Goal: Browse casually

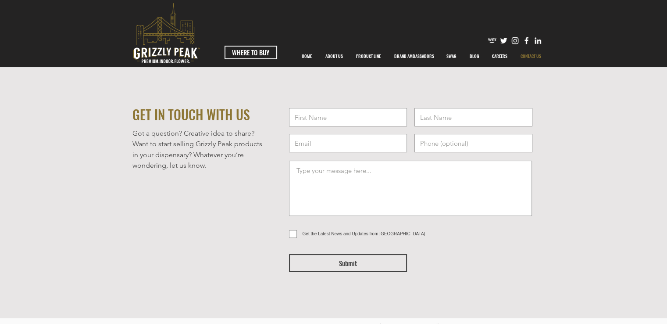
click at [527, 39] on img "Facebook" at bounding box center [526, 40] width 9 height 9
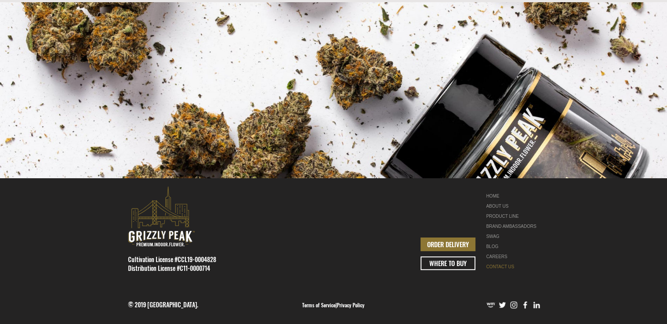
scroll to position [393, 0]
click at [495, 247] on link "BLOG" at bounding box center [513, 246] width 55 height 10
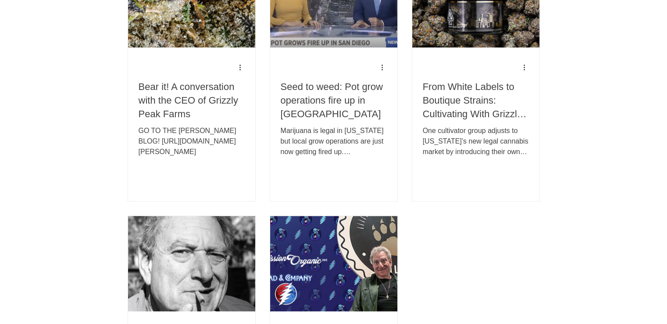
scroll to position [983, 0]
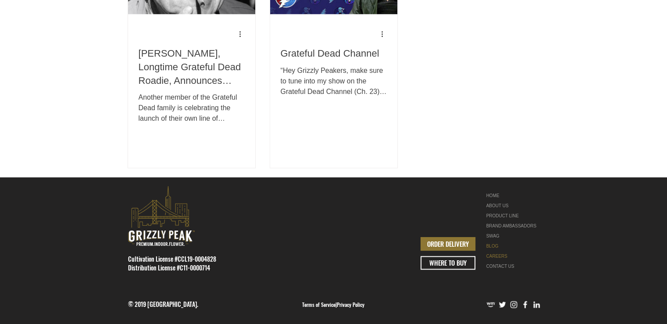
click at [504, 256] on link "CAREERS" at bounding box center [513, 256] width 55 height 10
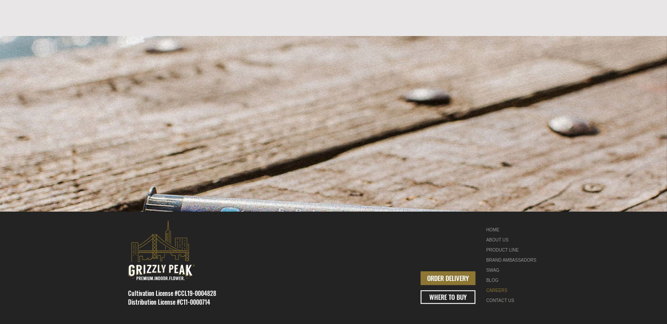
scroll to position [420, 0]
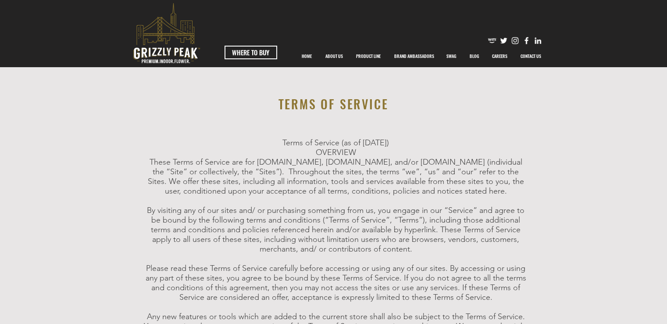
scroll to position [2415, 0]
